Goal: Information Seeking & Learning: Learn about a topic

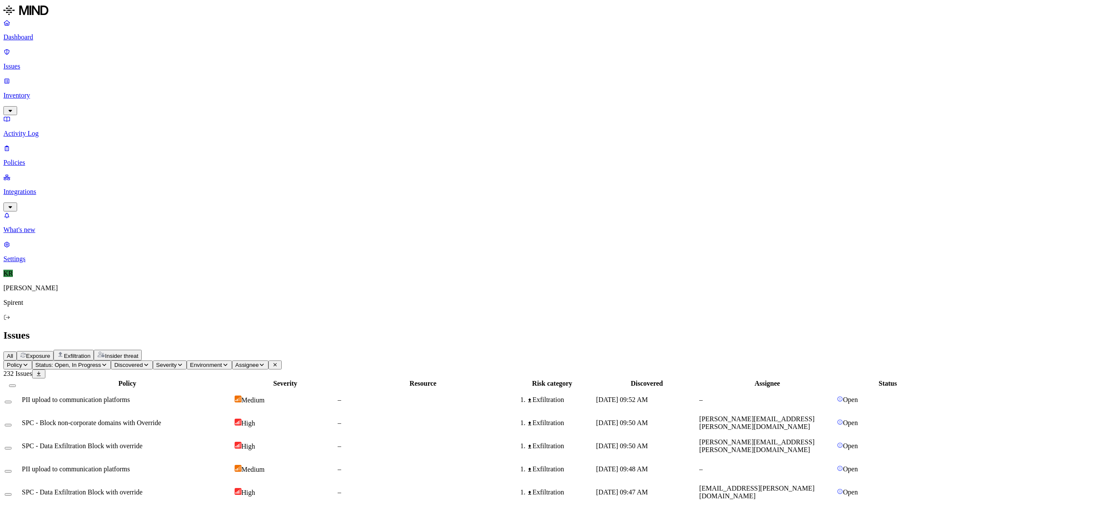
drag, startPoint x: 991, startPoint y: 30, endPoint x: 883, endPoint y: 27, distance: 108.8
drag, startPoint x: 886, startPoint y: 28, endPoint x: 909, endPoint y: 45, distance: 28.3
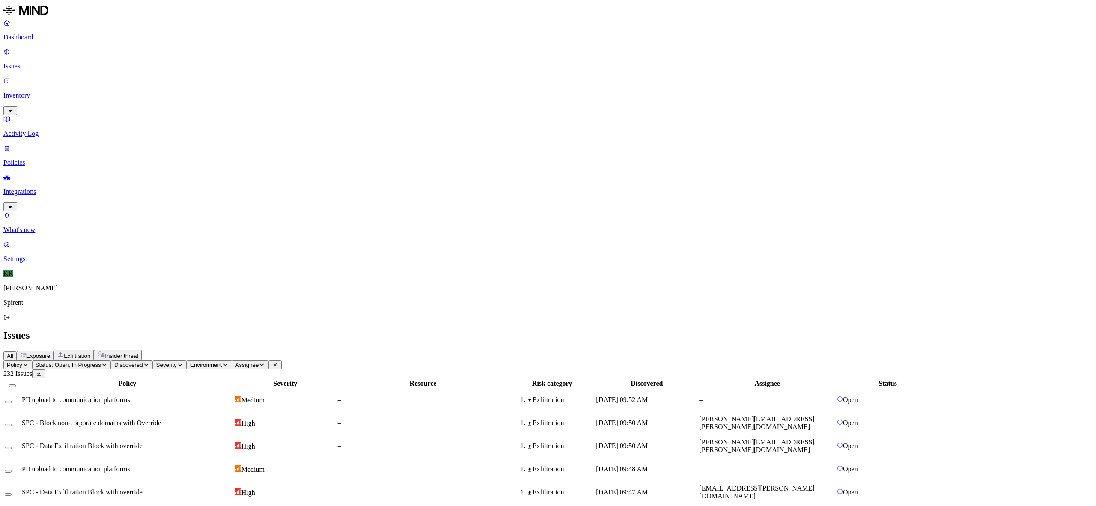
drag, startPoint x: 876, startPoint y: 32, endPoint x: 989, endPoint y: 31, distance: 113.0
copy h3 "[EMAIL_ADDRESS][DOMAIN_NAME]"
click at [269, 360] on button "Assignee" at bounding box center [250, 364] width 37 height 9
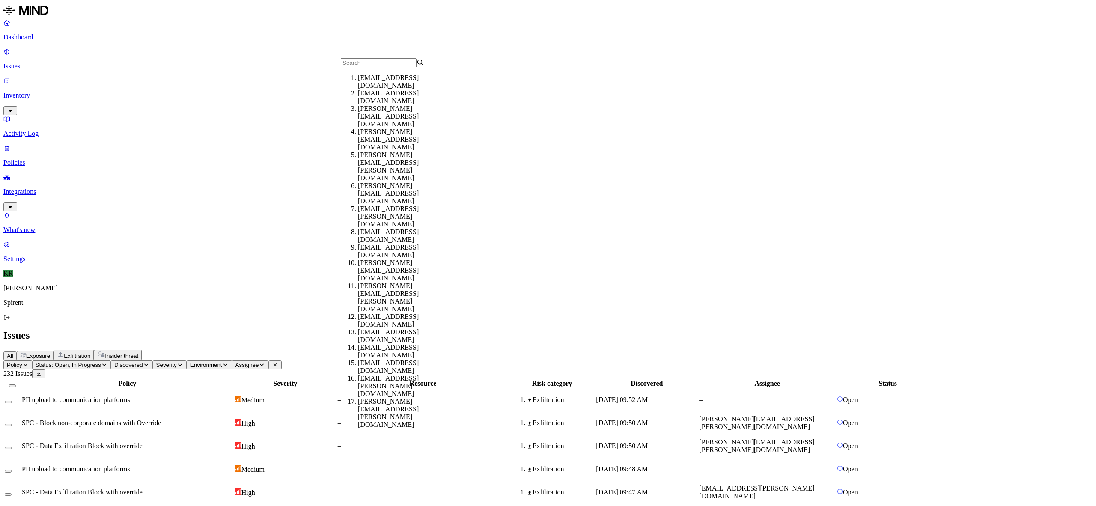
type input "[EMAIL_ADDRESS][DOMAIN_NAME]"
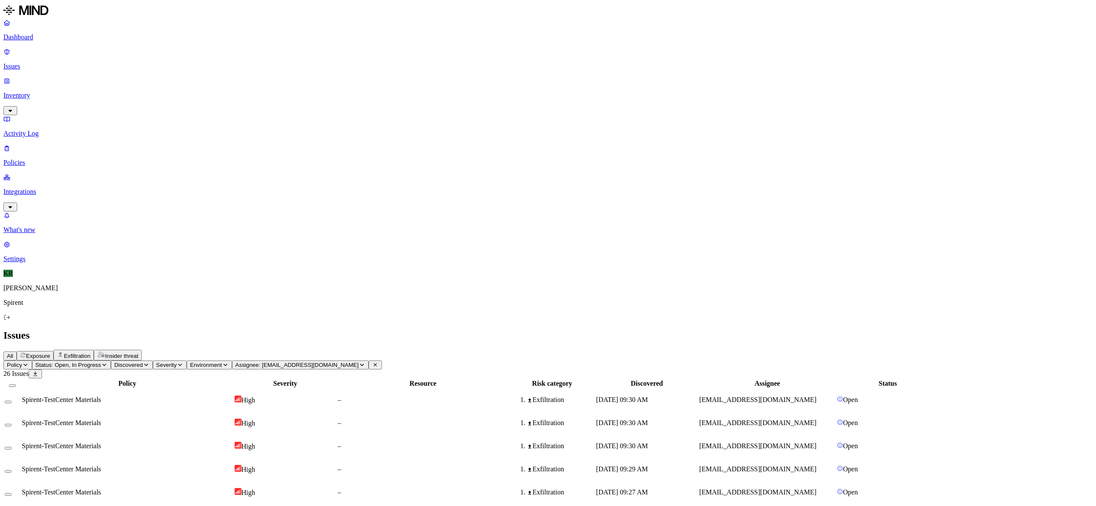
scroll to position [29, 0]
click at [33, 144] on link "Policies" at bounding box center [547, 155] width 1089 height 22
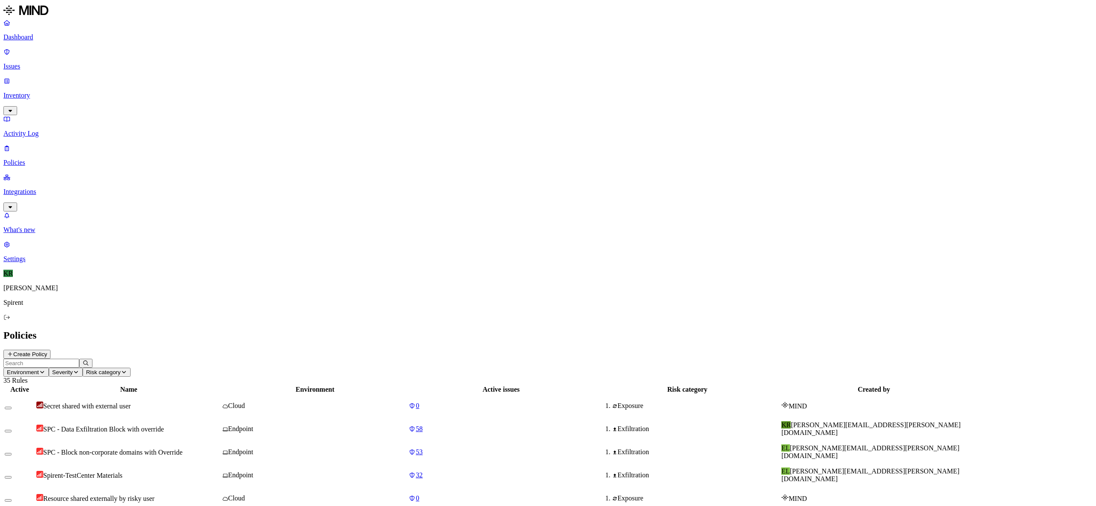
click at [27, 188] on p "Integrations" at bounding box center [547, 192] width 1089 height 8
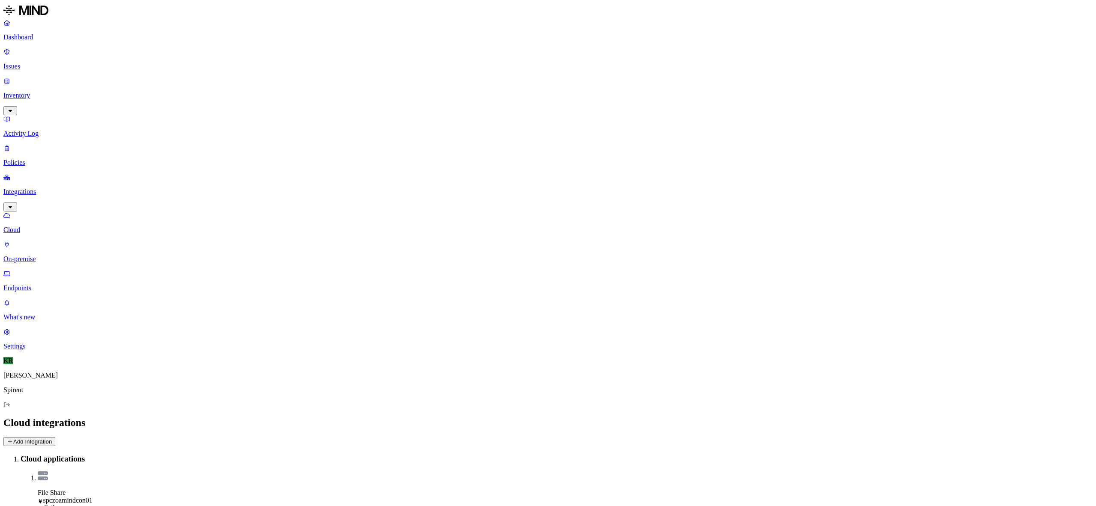
click at [31, 284] on p "Endpoints" at bounding box center [547, 288] width 1089 height 8
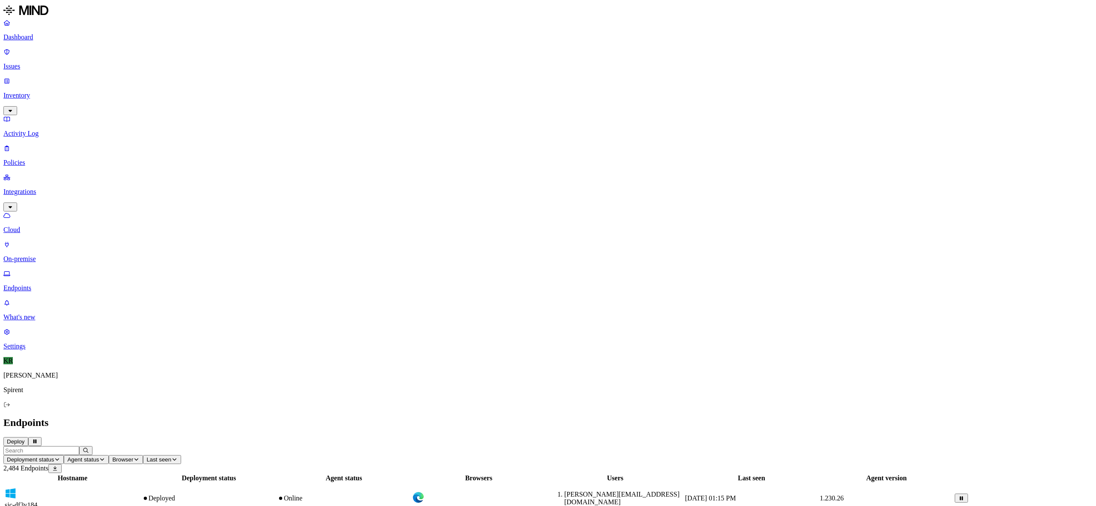
click at [79, 446] on input "text" at bounding box center [41, 450] width 76 height 9
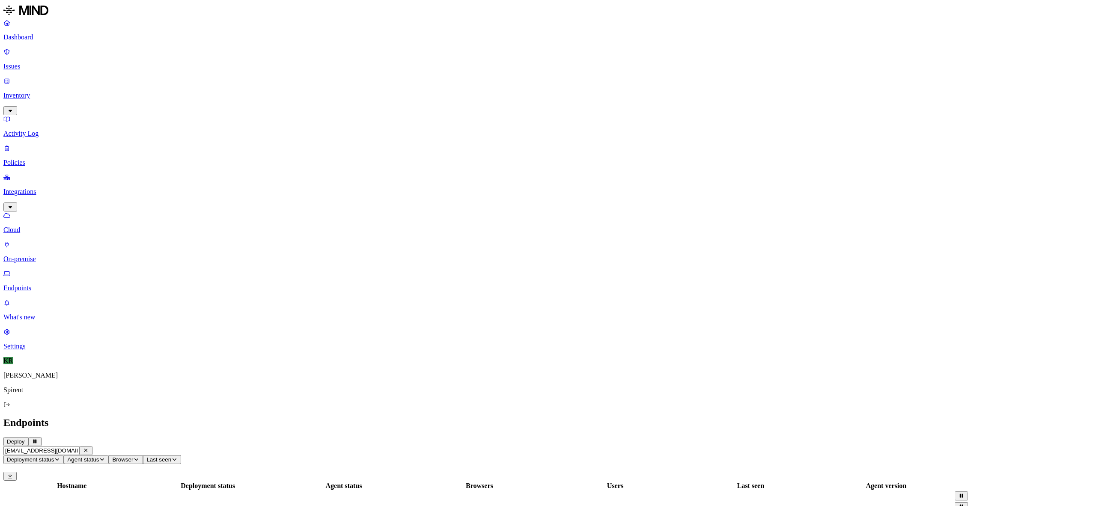
scroll to position [0, 21]
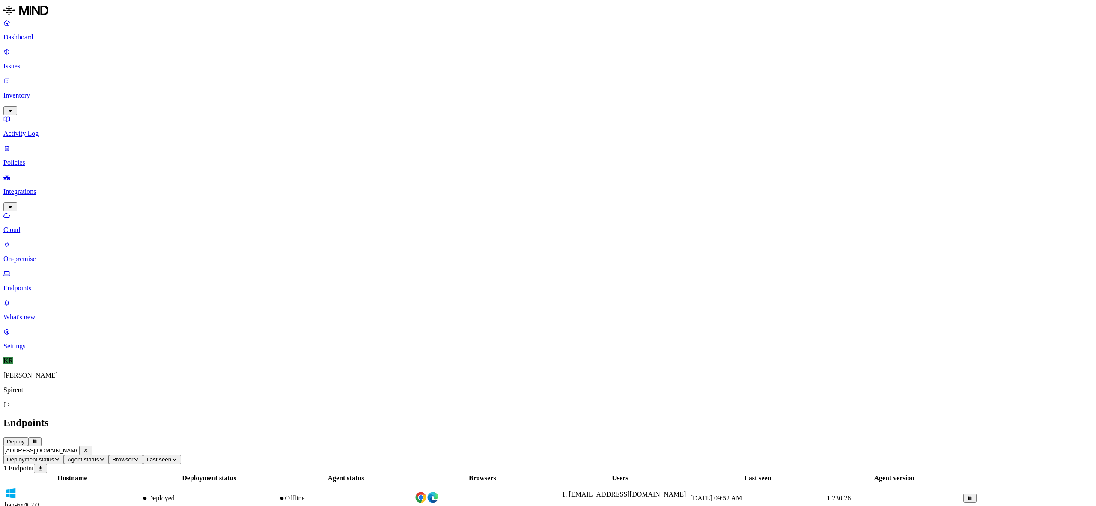
type input "[EMAIL_ADDRESS][DOMAIN_NAME]"
click at [36, 63] on p "Issues" at bounding box center [547, 67] width 1089 height 8
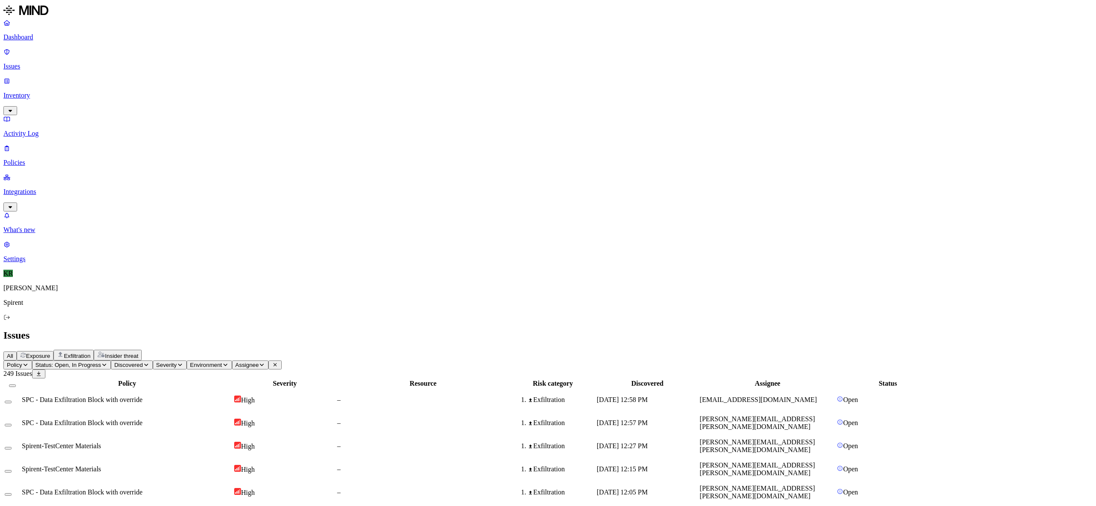
click at [269, 360] on button "Assignee" at bounding box center [250, 364] width 37 height 9
type input "[EMAIL_ADDRESS][DOMAIN_NAME]"
click at [364, 79] on div "[EMAIL_ADDRESS][DOMAIN_NAME]" at bounding box center [399, 81] width 83 height 15
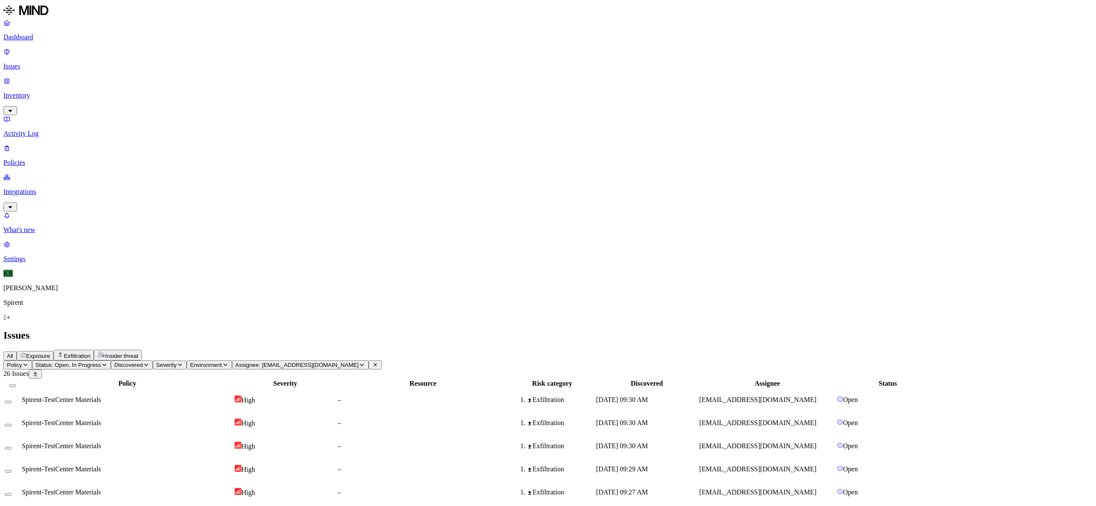
scroll to position [29, 0]
drag, startPoint x: 849, startPoint y: 11, endPoint x: 845, endPoint y: 19, distance: 9.0
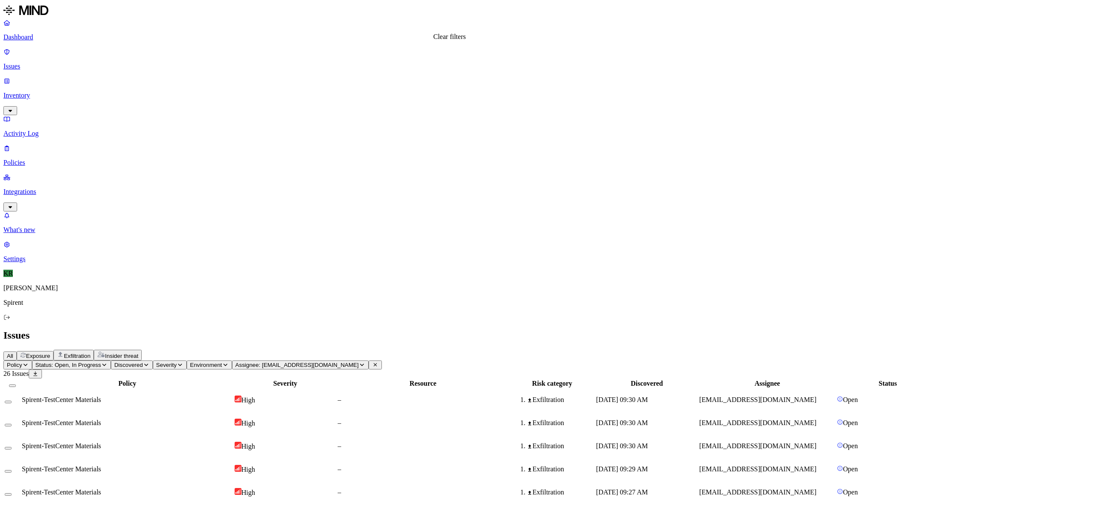
click at [378, 362] on icon at bounding box center [375, 364] width 6 height 5
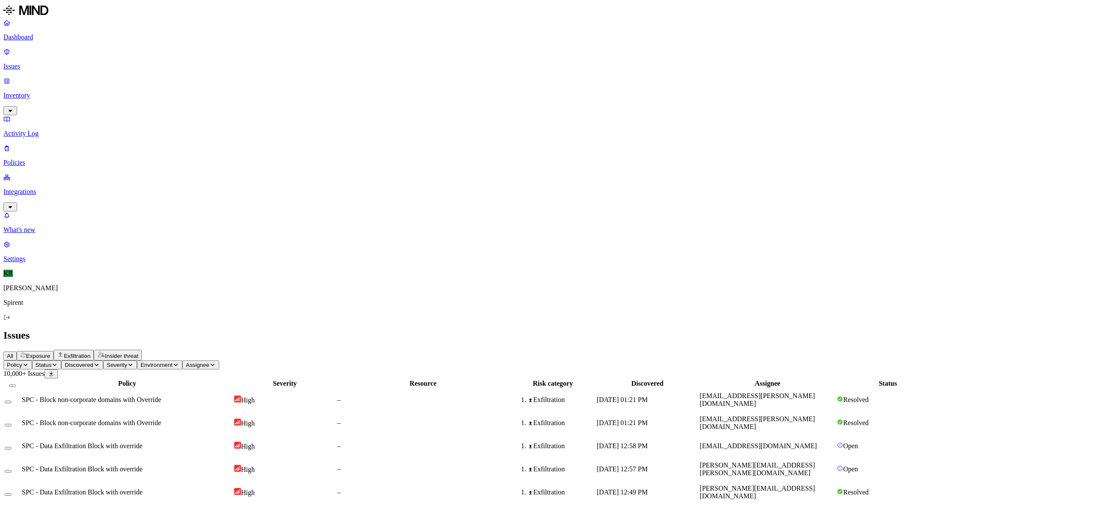
click at [90, 353] on span "Exfiltration" at bounding box center [77, 356] width 27 height 6
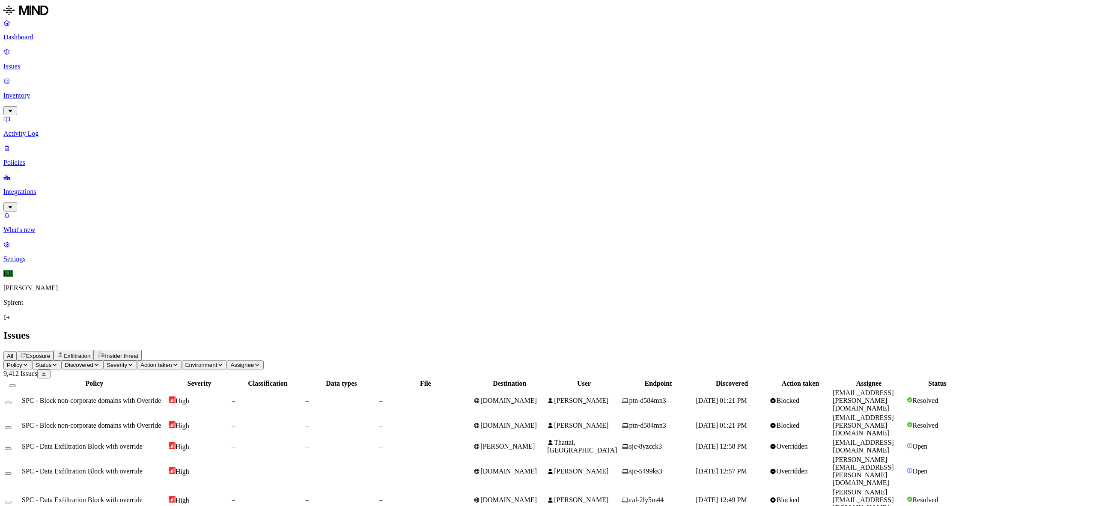
click at [52, 362] on span "Status" at bounding box center [44, 365] width 16 height 6
click at [155, 84] on div "Open" at bounding box center [196, 81] width 83 height 15
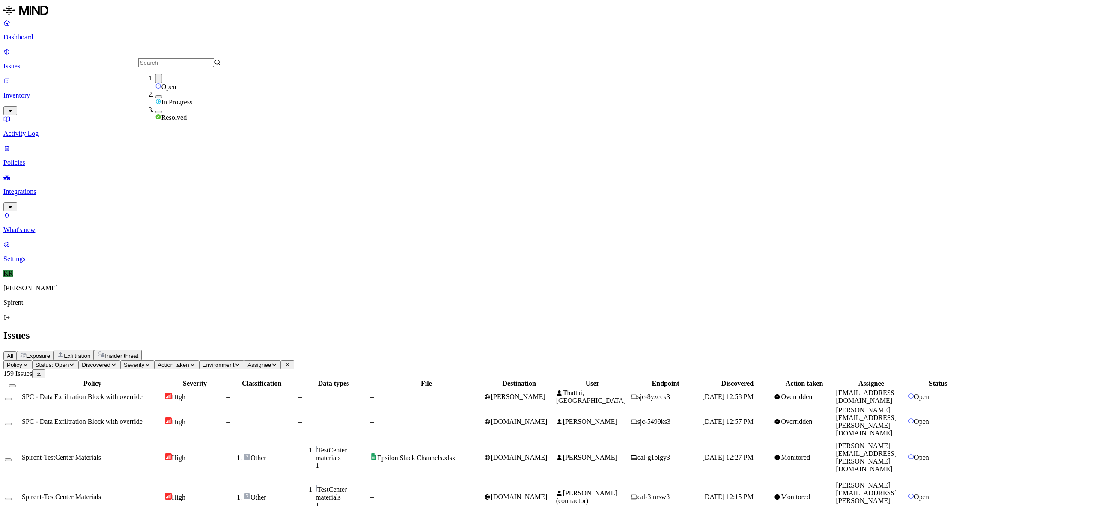
click at [428, 330] on div "Issues" at bounding box center [547, 336] width 1089 height 12
click at [482, 393] on div "–" at bounding box center [426, 397] width 112 height 8
click at [626, 389] on span "Thattai, [GEOGRAPHIC_DATA]" at bounding box center [591, 396] width 70 height 15
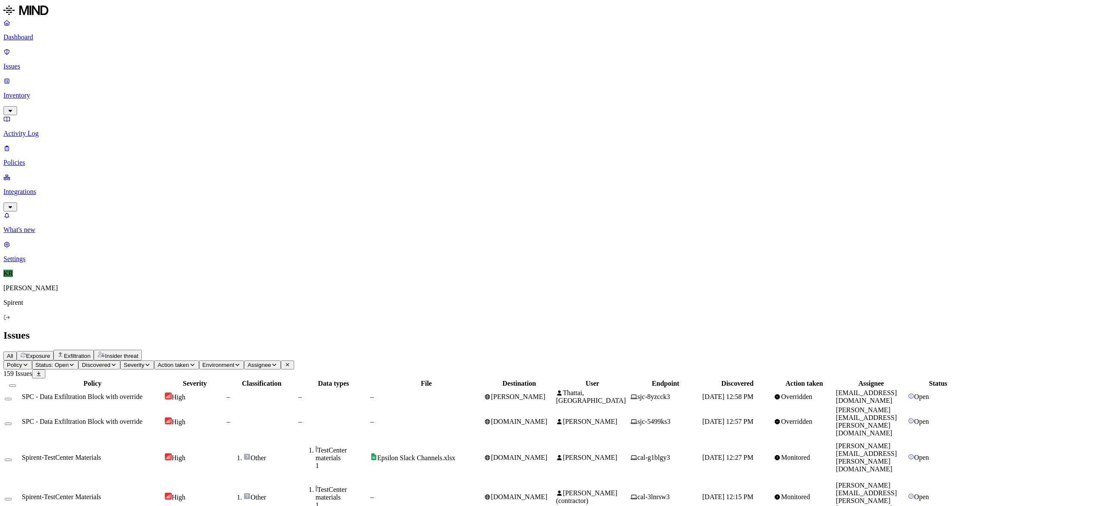
drag, startPoint x: 691, startPoint y: 429, endPoint x: 715, endPoint y: 413, distance: 29.1
